Goal: Information Seeking & Learning: Learn about a topic

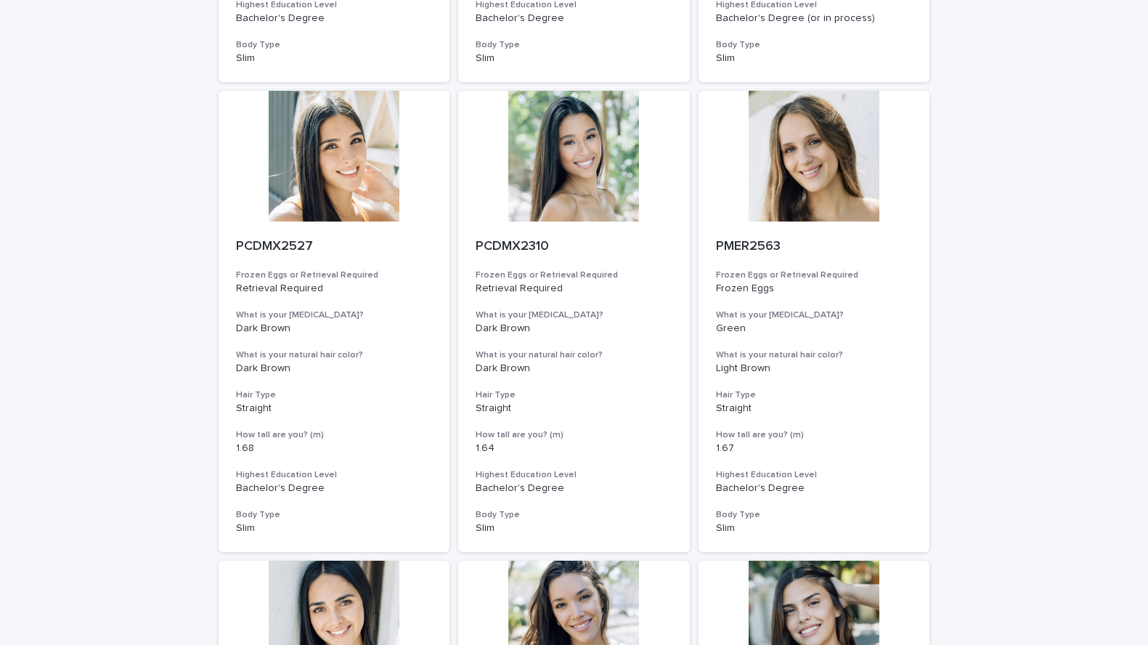
scroll to position [1031, 0]
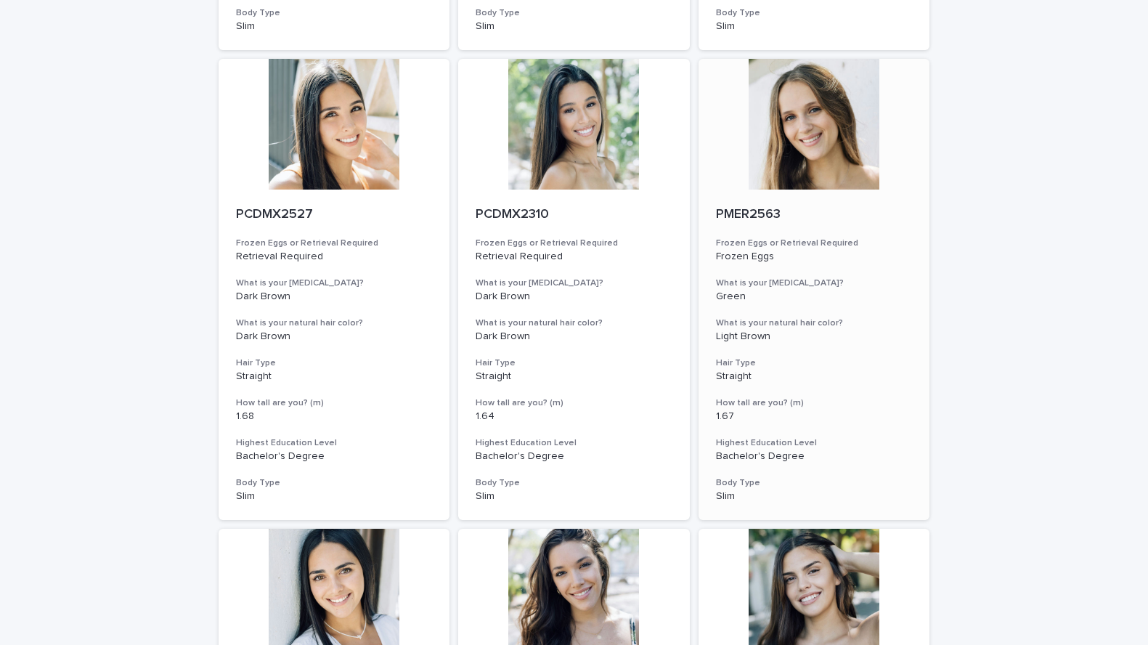
click at [810, 130] on div at bounding box center [814, 124] width 232 height 131
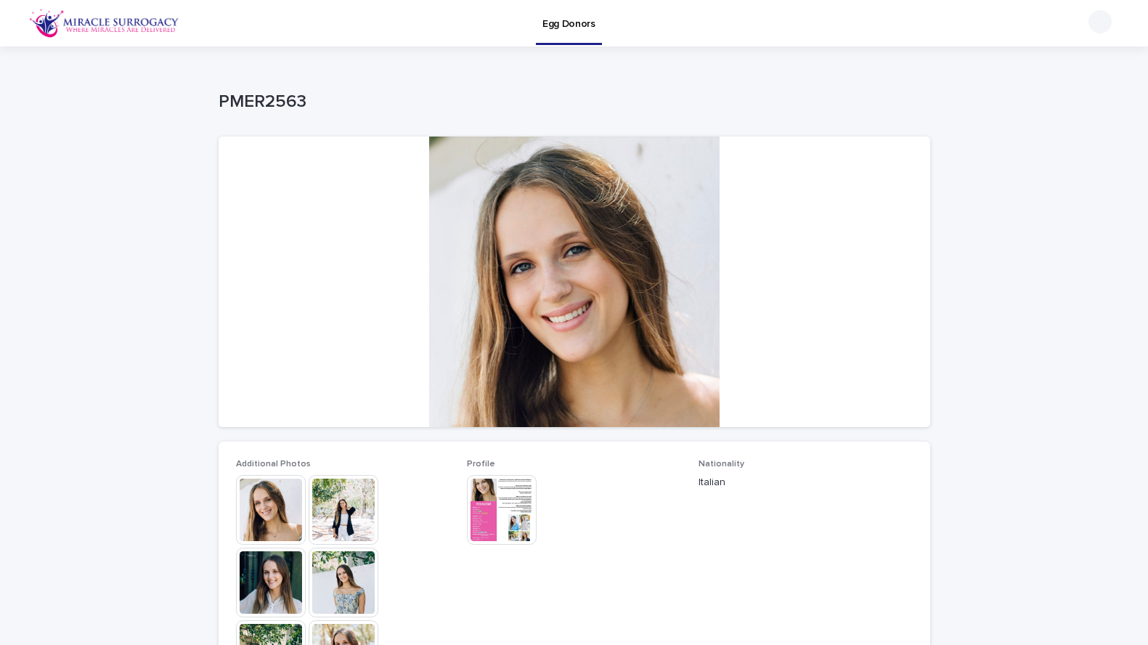
click at [329, 519] on img at bounding box center [344, 510] width 70 height 70
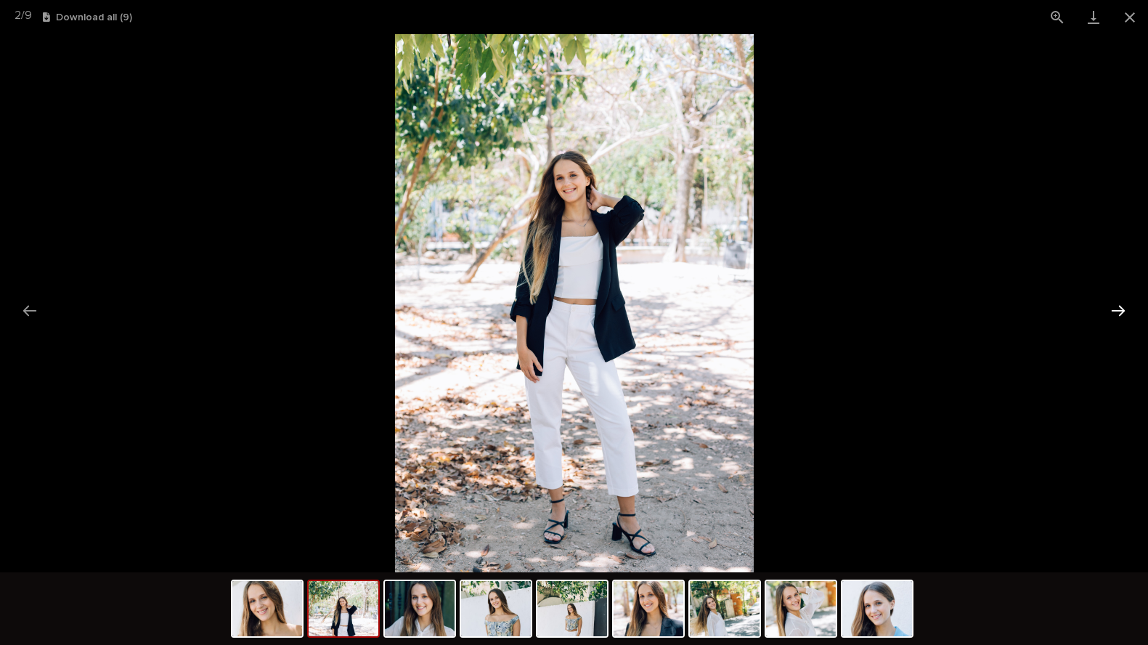
click at [1114, 310] on button "Next slide" at bounding box center [1118, 310] width 30 height 28
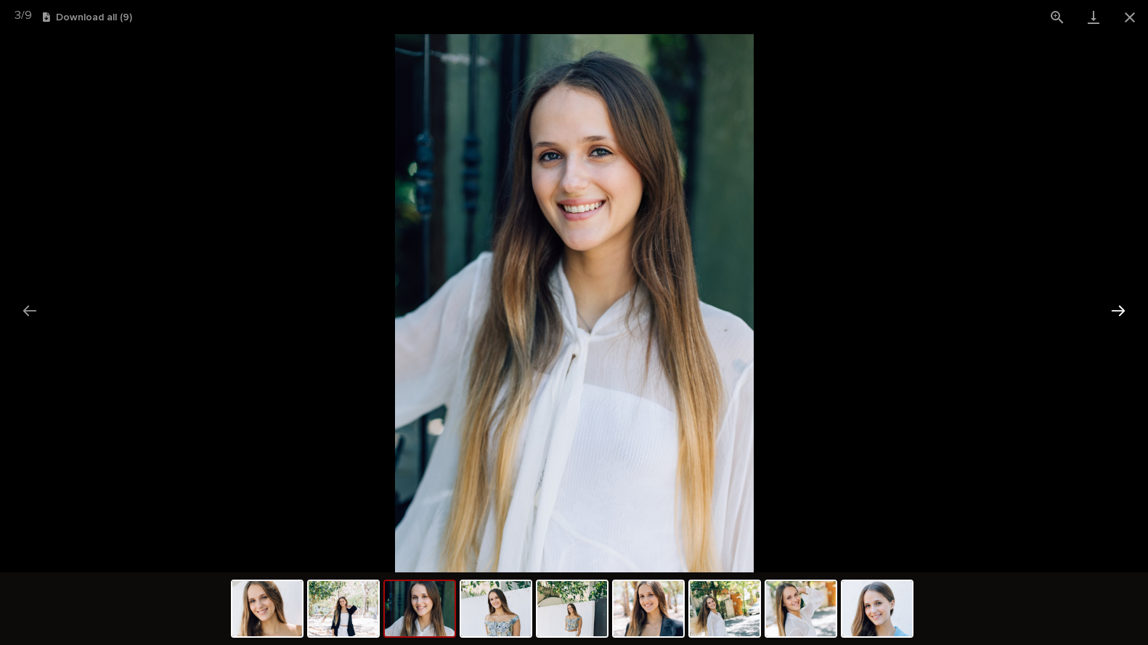
click at [1114, 310] on button "Next slide" at bounding box center [1118, 310] width 30 height 28
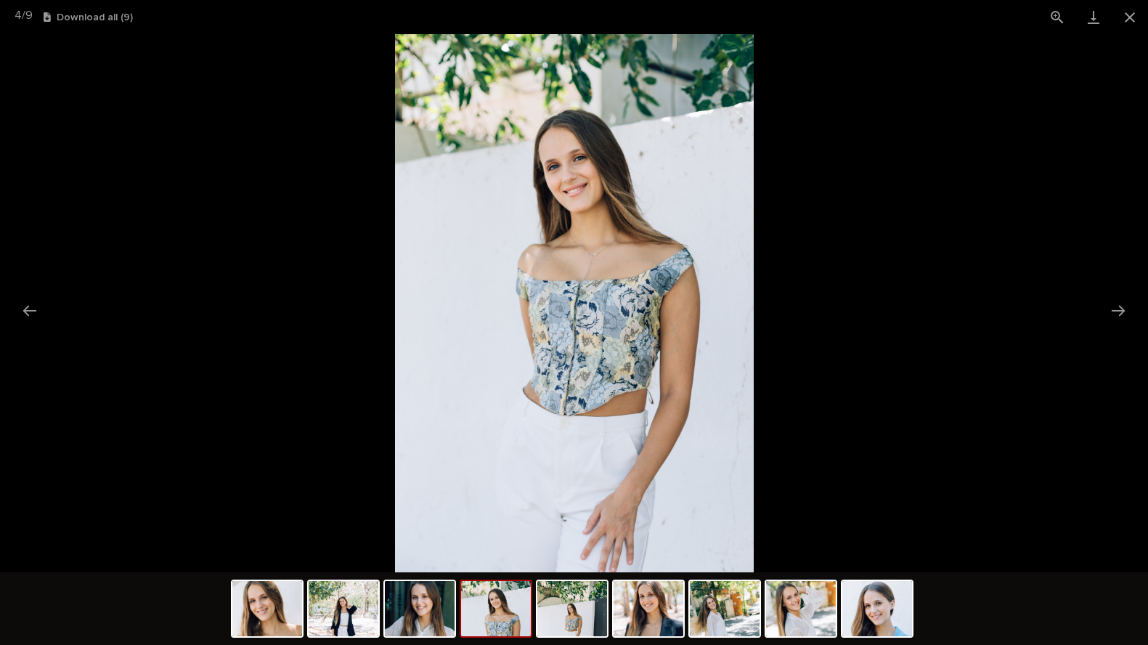
click at [1020, 271] on picture at bounding box center [574, 303] width 1148 height 538
drag, startPoint x: 1122, startPoint y: 19, endPoint x: 1005, endPoint y: 20, distance: 117.6
click at [1122, 18] on button "Close gallery" at bounding box center [1130, 17] width 36 height 34
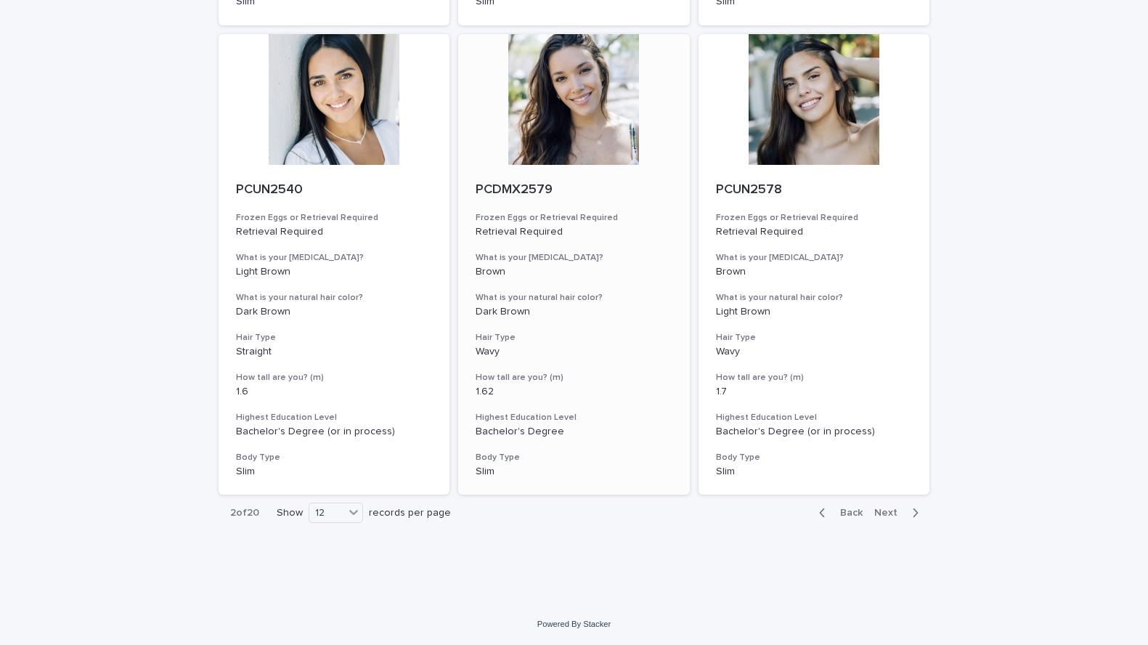
scroll to position [1526, 0]
click at [895, 514] on span "Next" at bounding box center [890, 513] width 32 height 10
